Goal: Navigation & Orientation: Find specific page/section

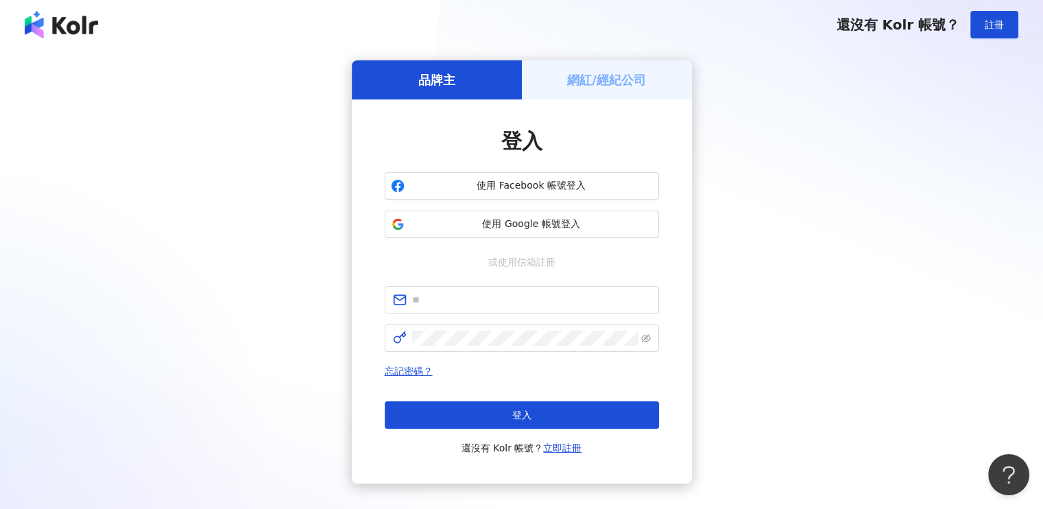
click at [596, 71] on h5 "網紅/經紀公司" at bounding box center [606, 79] width 79 height 17
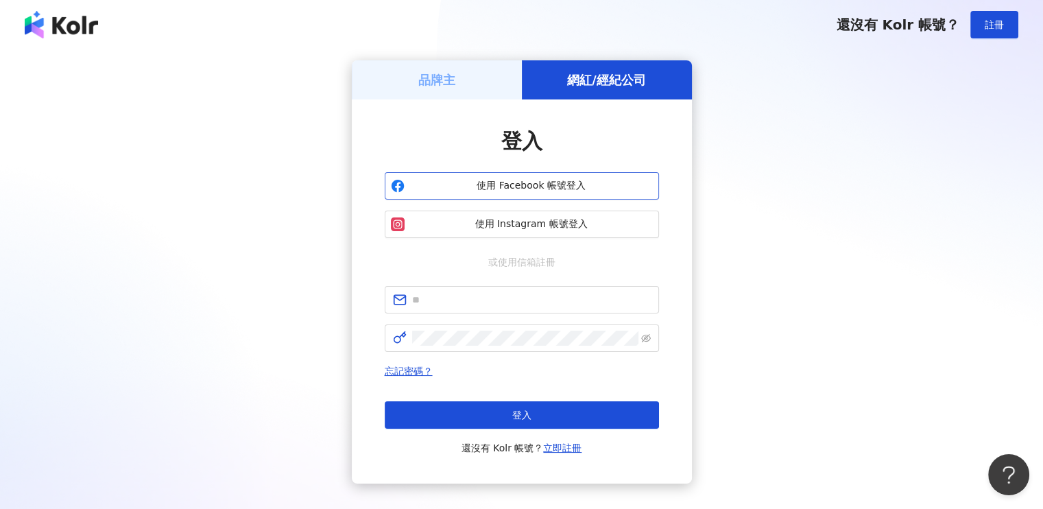
click at [570, 184] on span "使用 Facebook 帳號登入" at bounding box center [531, 186] width 243 height 14
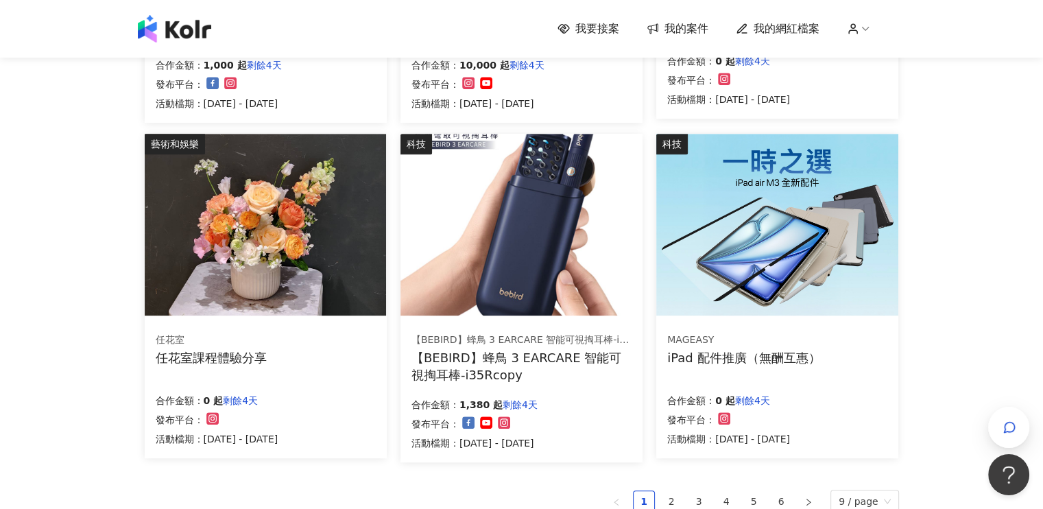
scroll to position [891, 0]
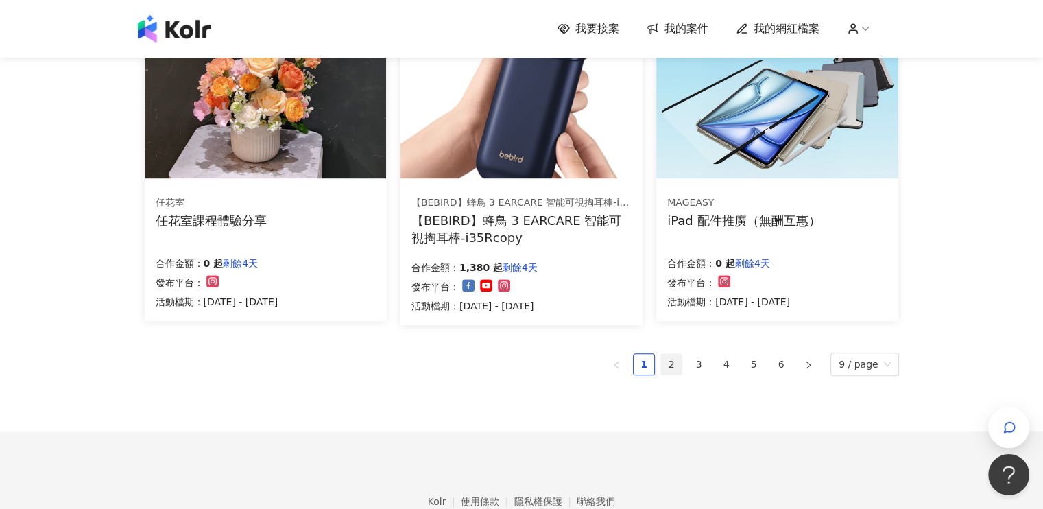
click at [677, 360] on link "2" at bounding box center [671, 364] width 21 height 21
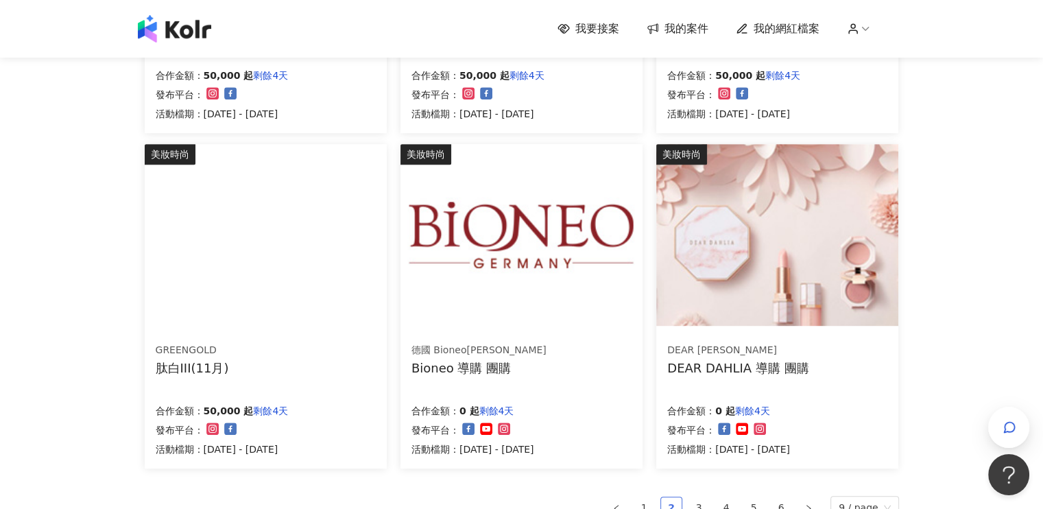
scroll to position [823, 0]
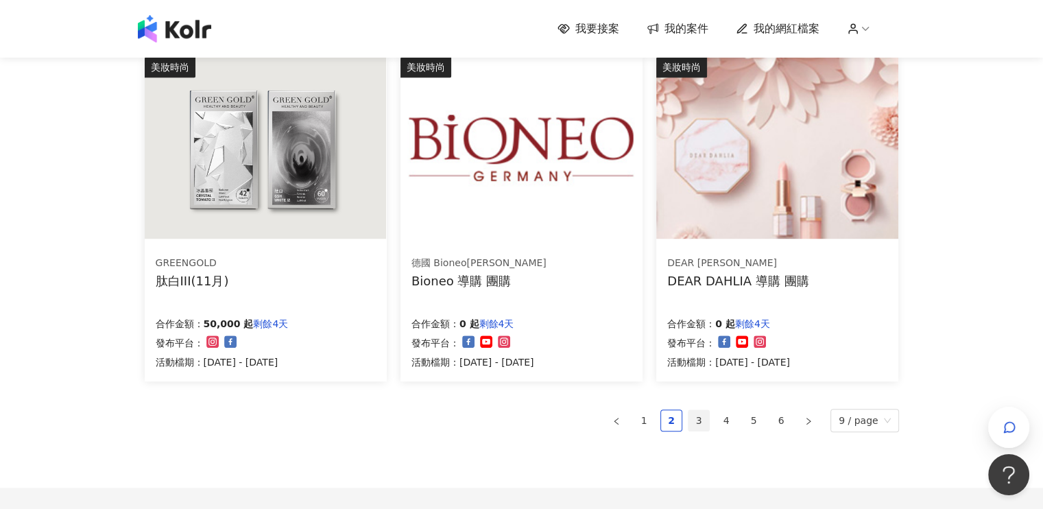
click at [702, 419] on link "3" at bounding box center [698, 420] width 21 height 21
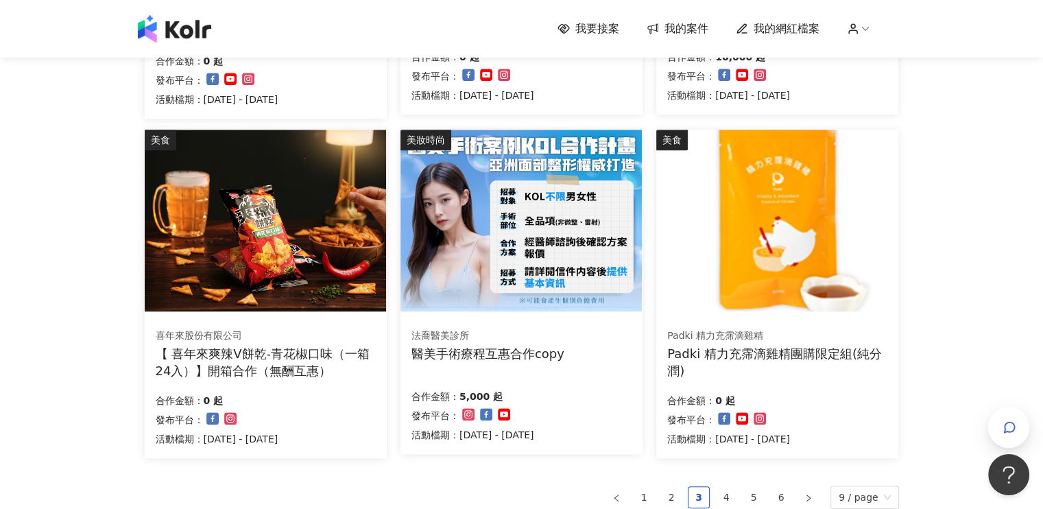
scroll to position [891, 0]
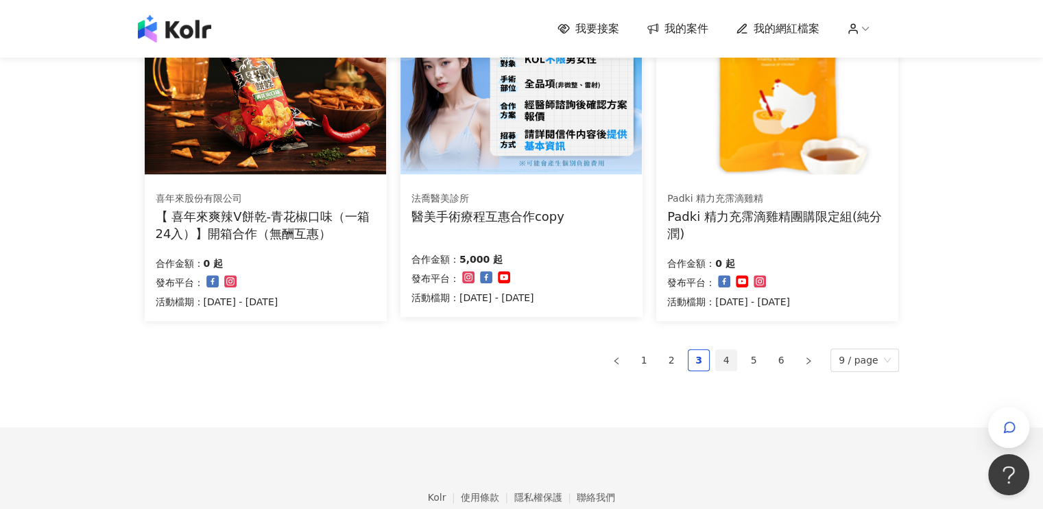
click at [736, 360] on link "4" at bounding box center [726, 360] width 21 height 21
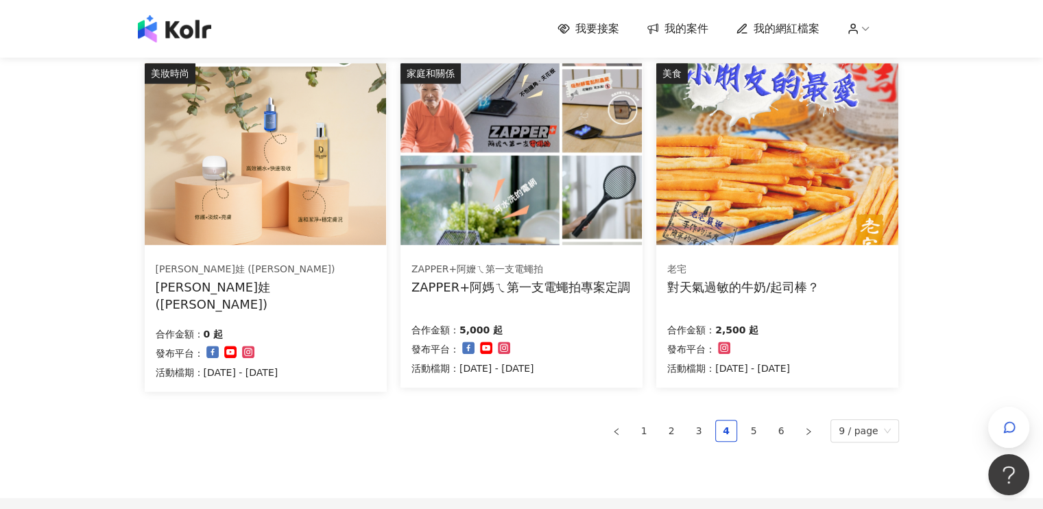
scroll to position [960, 0]
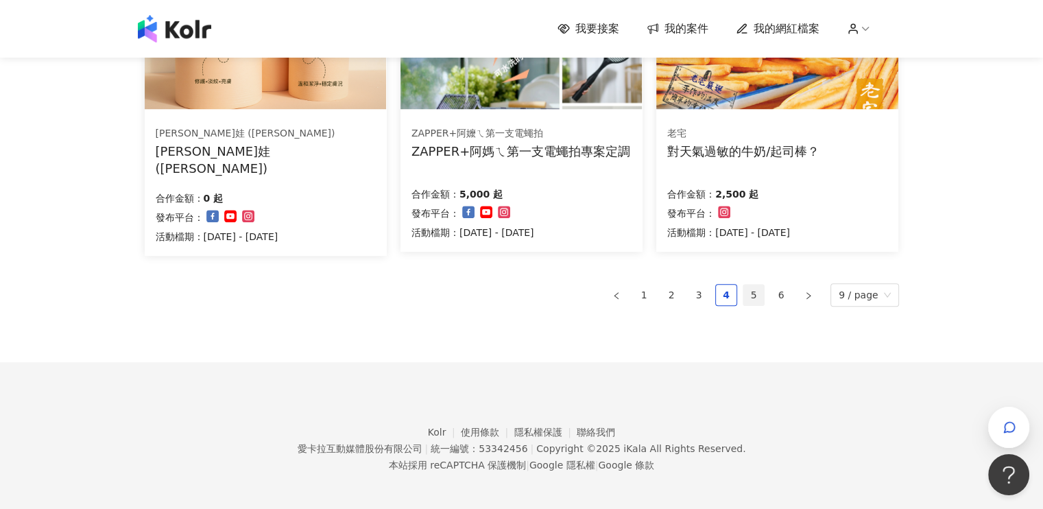
click at [762, 295] on link "5" at bounding box center [753, 294] width 21 height 21
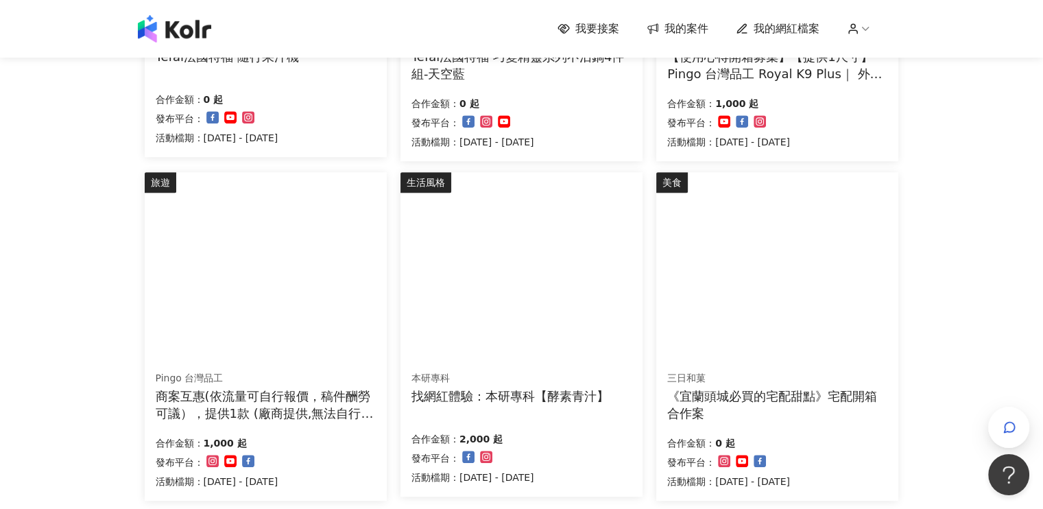
scroll to position [823, 0]
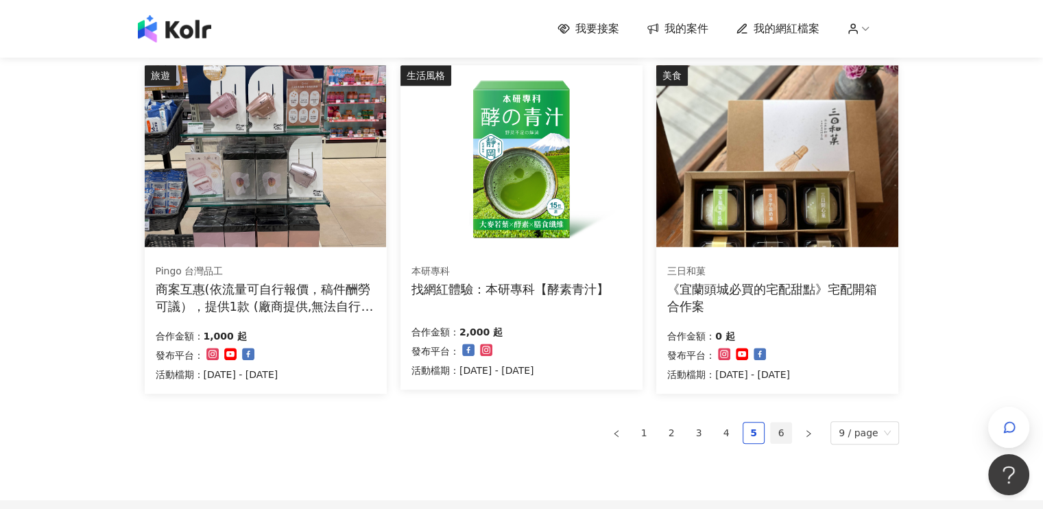
click at [786, 439] on link "6" at bounding box center [781, 432] width 21 height 21
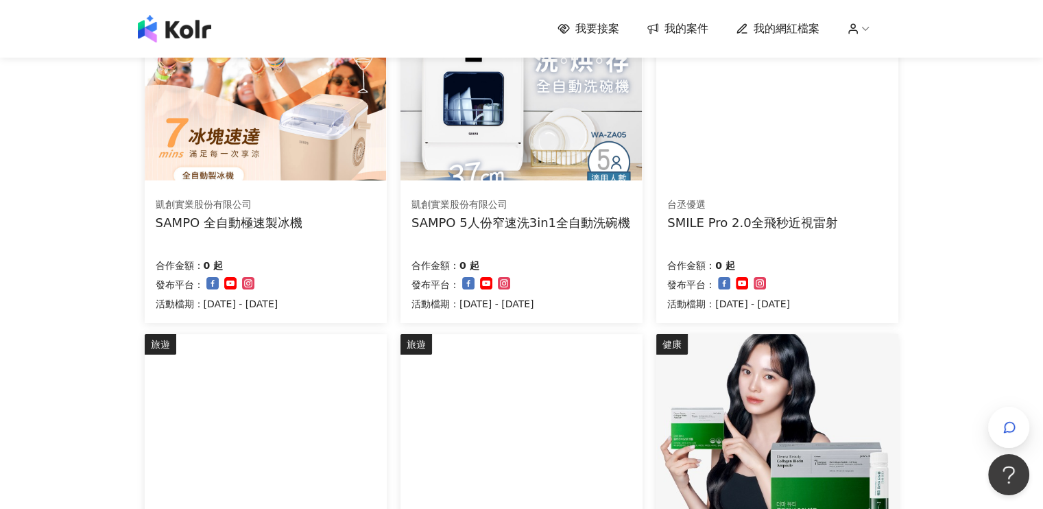
scroll to position [0, 0]
